Goal: Navigation & Orientation: Understand site structure

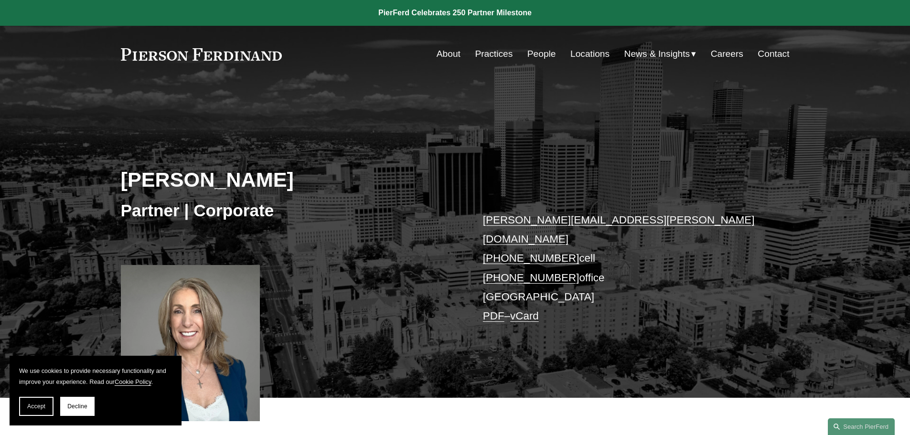
click at [577, 53] on link "Locations" at bounding box center [589, 54] width 39 height 18
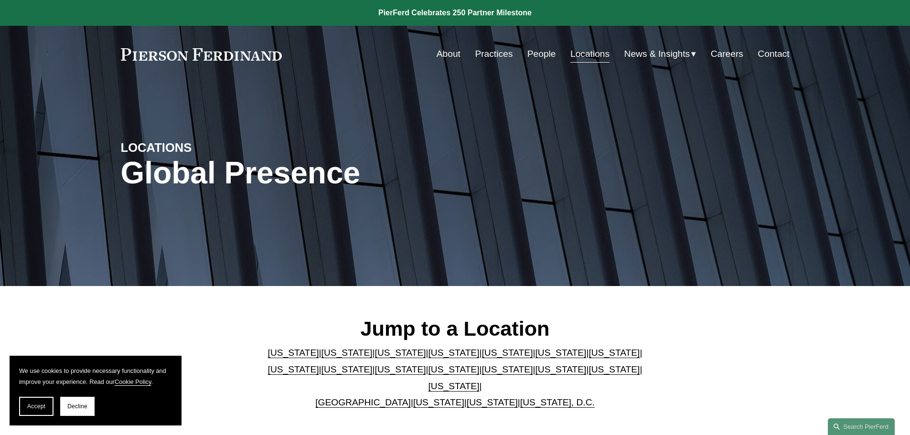
click at [494, 55] on link "Practices" at bounding box center [494, 54] width 38 height 18
